Goal: Transaction & Acquisition: Subscribe to service/newsletter

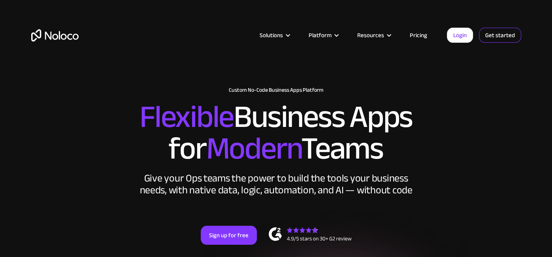
click at [487, 31] on link "Get started" at bounding box center [500, 35] width 42 height 15
click at [451, 33] on link "Login" at bounding box center [460, 35] width 26 height 15
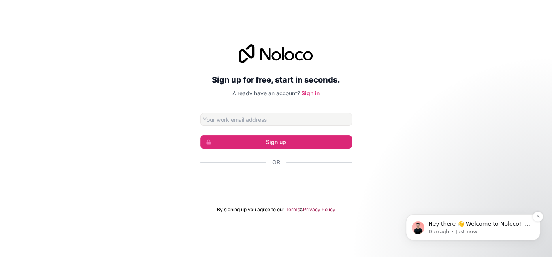
click at [467, 218] on div "Hey there 👋 Welcome to Noloco! If you have any questions, just reply to this me…" at bounding box center [473, 227] width 134 height 26
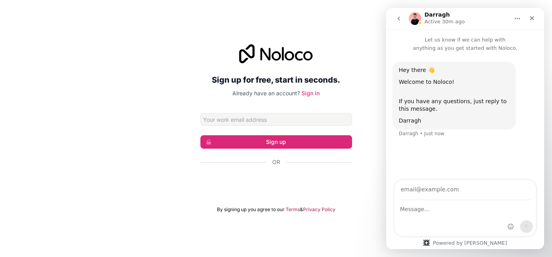
click at [203, 57] on div at bounding box center [276, 53] width 152 height 19
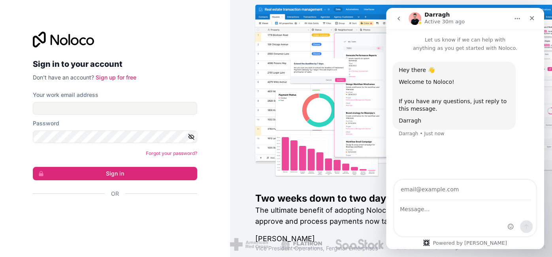
click at [254, 133] on div "Two weeks down to two days The ultimate benefit of adopting Noloco is that what…" at bounding box center [391, 128] width 322 height 257
click at [515, 19] on icon "Home" at bounding box center [517, 18] width 5 height 1
click at [529, 18] on icon "Close" at bounding box center [532, 18] width 6 height 6
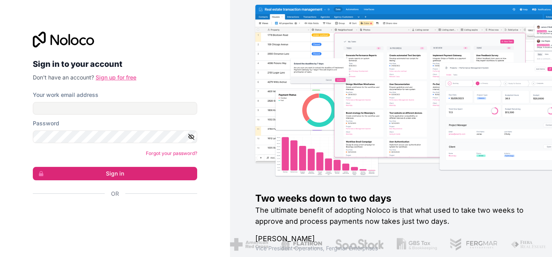
click at [131, 78] on link "Sign up for free" at bounding box center [116, 77] width 41 height 7
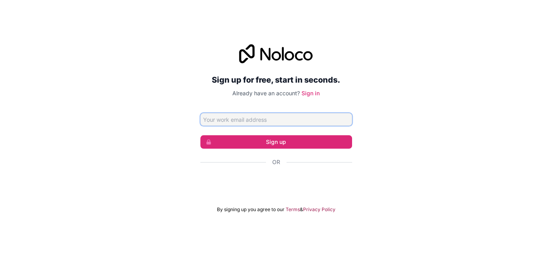
click at [279, 122] on input "Email address" at bounding box center [276, 119] width 152 height 13
type input "[EMAIL_ADDRESS][DOMAIN_NAME]"
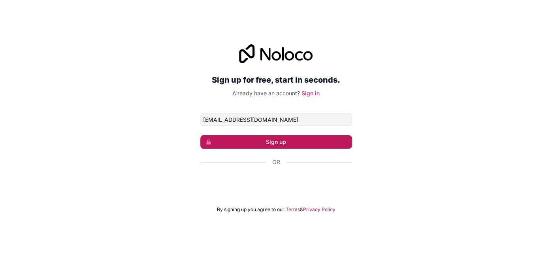
click at [284, 145] on button "Sign up" at bounding box center [276, 141] width 152 height 13
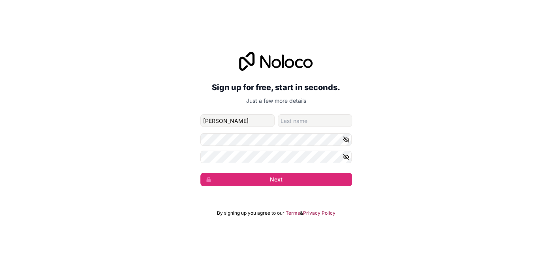
type input "[PERSON_NAME]"
type input "Baron"
click at [349, 140] on icon "button" at bounding box center [346, 139] width 7 height 7
click at [348, 157] on icon "button" at bounding box center [346, 156] width 7 height 7
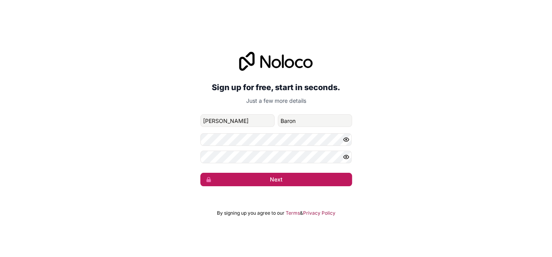
click at [330, 178] on button "Next" at bounding box center [276, 179] width 152 height 13
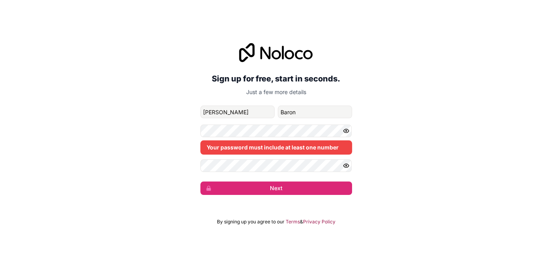
click at [294, 137] on div "Your password must include at least one number" at bounding box center [276, 140] width 152 height 30
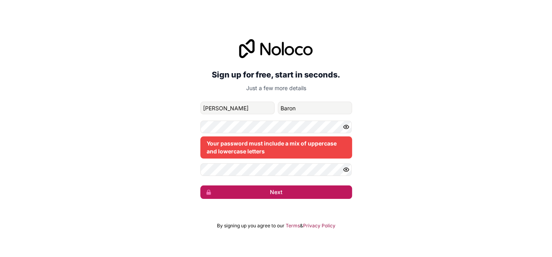
click at [283, 195] on button "Next" at bounding box center [276, 191] width 152 height 13
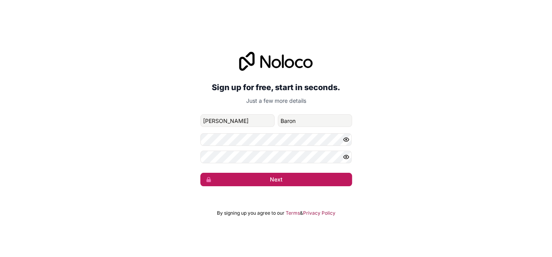
click at [235, 180] on button "Next" at bounding box center [276, 179] width 152 height 13
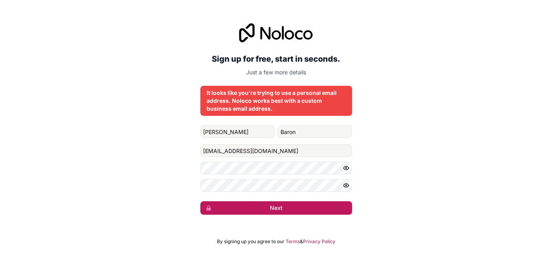
click at [261, 210] on button "Next" at bounding box center [276, 207] width 152 height 13
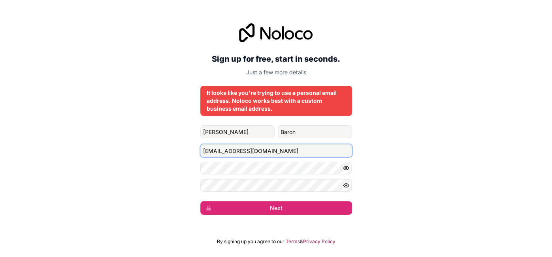
click at [274, 148] on input "hr.mytutorlearninghub@gmail.com" at bounding box center [276, 150] width 152 height 13
